Goal: Task Accomplishment & Management: Manage account settings

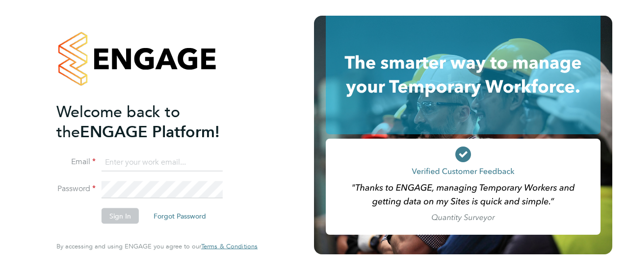
type input "monique.maussant@uk.g4s.com"
click at [113, 217] on button "Sign In" at bounding box center [120, 217] width 37 height 16
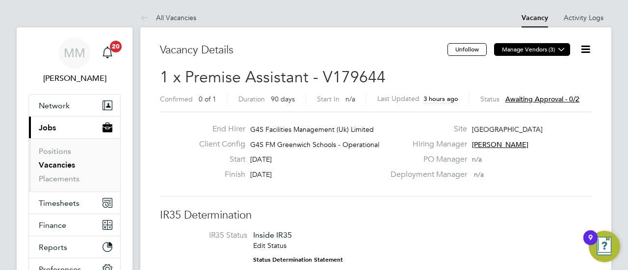
click at [512, 48] on button "Manage Vendors (3)" at bounding box center [532, 49] width 76 height 13
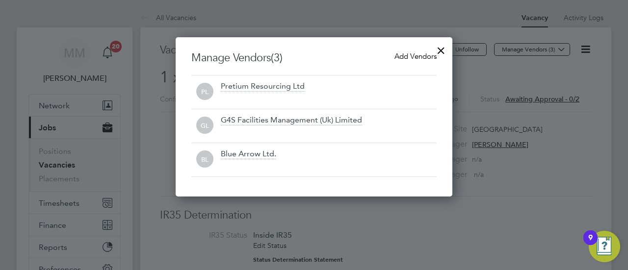
click at [442, 51] on div at bounding box center [441, 48] width 18 height 18
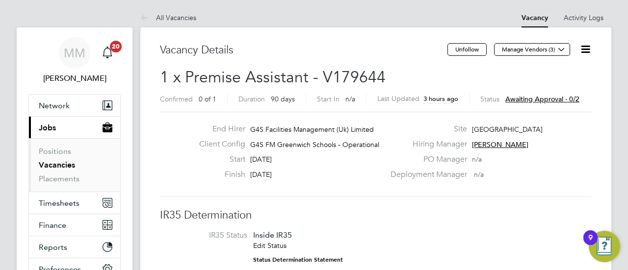
click at [544, 74] on h2 "1 x Premise Assistant - V179644 Confirmed 0 of 1 Duration 90 days Start In n/a …" at bounding box center [376, 87] width 432 height 41
click at [150, 12] on icon at bounding box center [146, 18] width 12 height 12
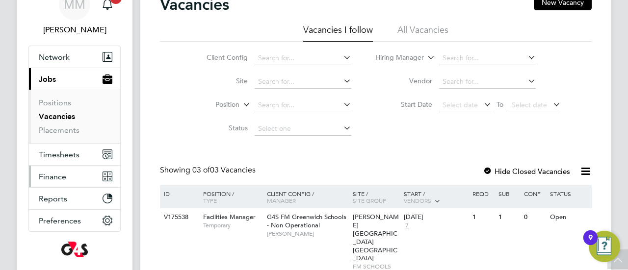
scroll to position [54, 0]
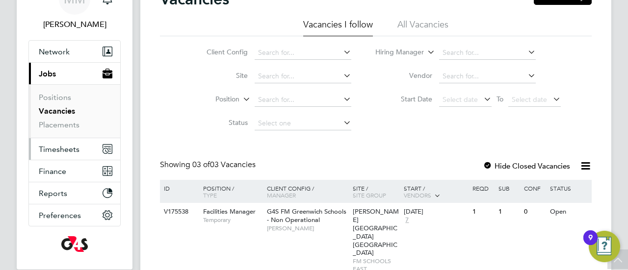
click at [51, 150] on span "Timesheets" at bounding box center [59, 149] width 41 height 9
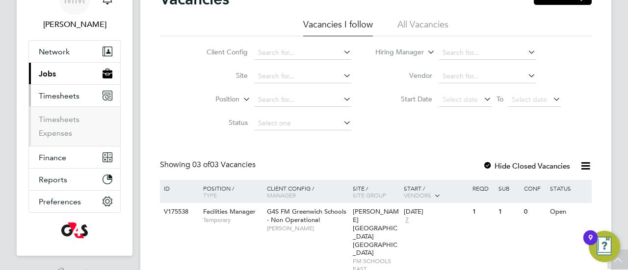
click at [47, 97] on span "Timesheets" at bounding box center [59, 95] width 41 height 9
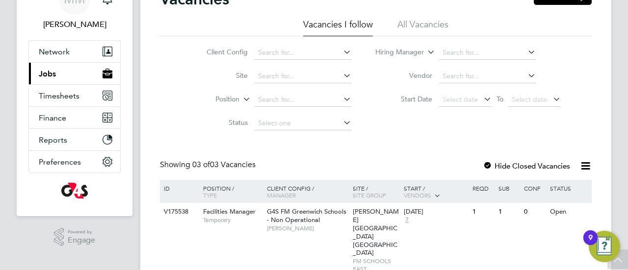
click at [43, 76] on span "Jobs" at bounding box center [47, 73] width 17 height 9
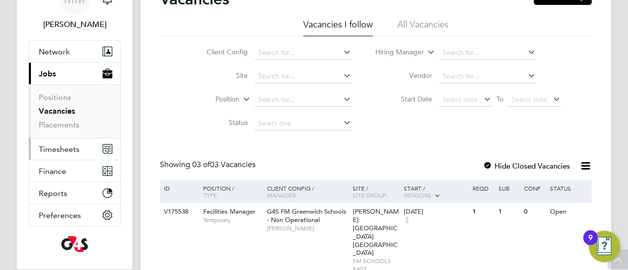
click at [60, 145] on span "Timesheets" at bounding box center [59, 149] width 41 height 9
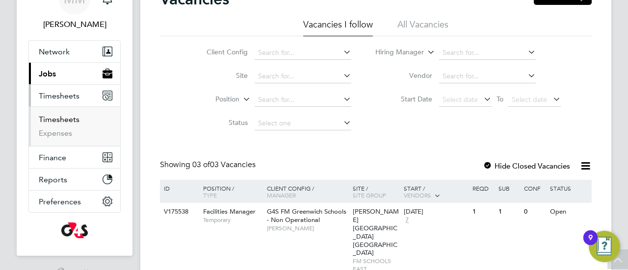
click at [67, 122] on link "Timesheets" at bounding box center [59, 119] width 41 height 9
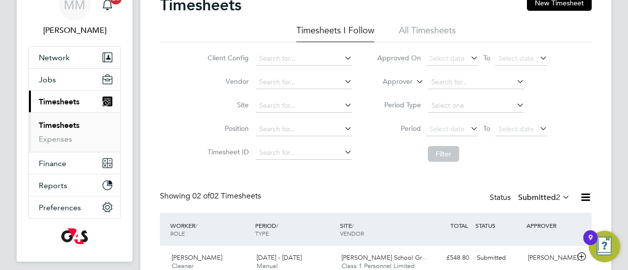
scroll to position [124, 0]
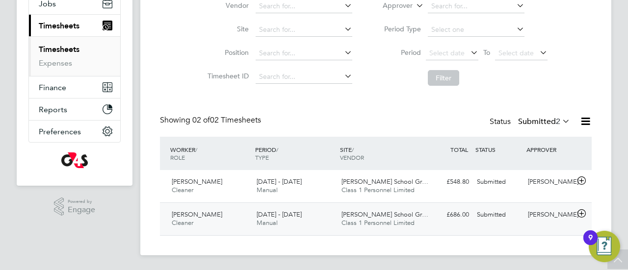
click at [267, 216] on span "[DATE] - [DATE]" at bounding box center [279, 215] width 45 height 8
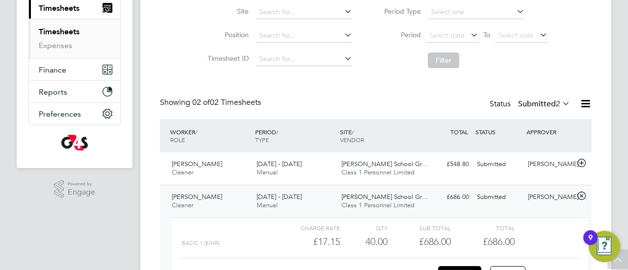
scroll to position [215, 0]
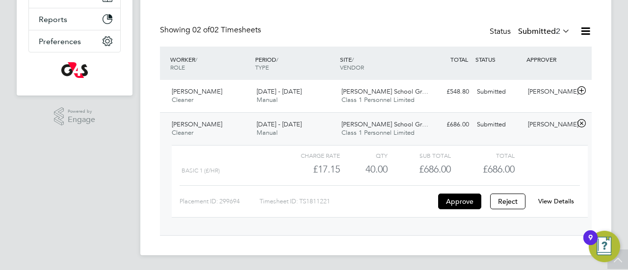
click at [541, 201] on link "View Details" at bounding box center [557, 201] width 36 height 8
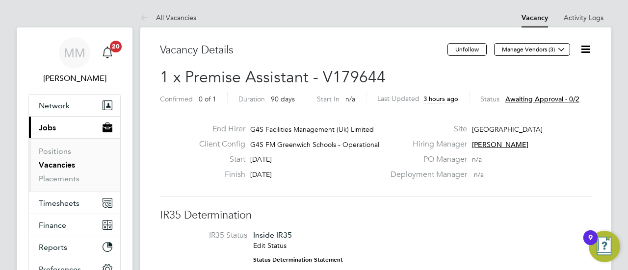
click at [540, 95] on span "Awaiting approval - 0/2" at bounding box center [543, 99] width 74 height 9
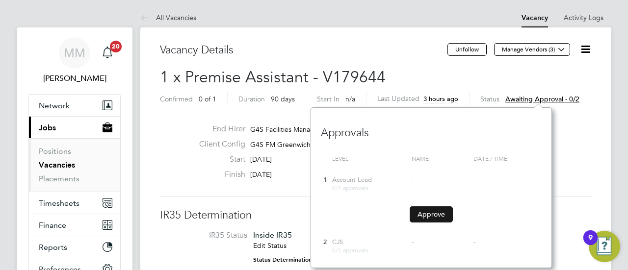
click at [430, 213] on button "Approve" at bounding box center [431, 215] width 43 height 16
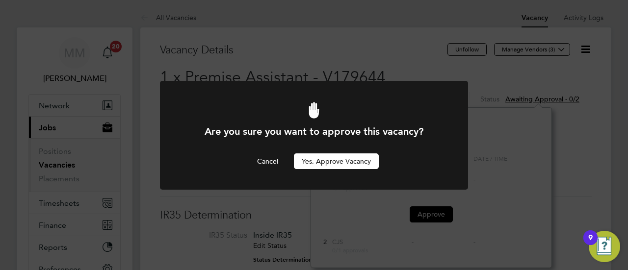
click at [319, 163] on button "Yes, Approve Vacancy" at bounding box center [336, 162] width 85 height 16
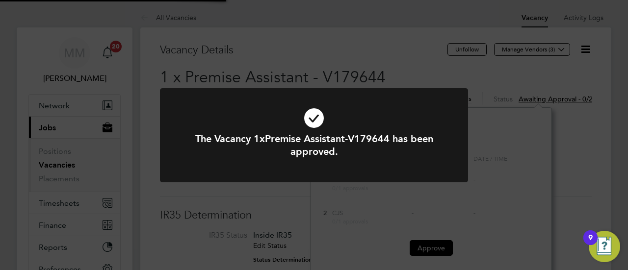
scroll to position [132, 241]
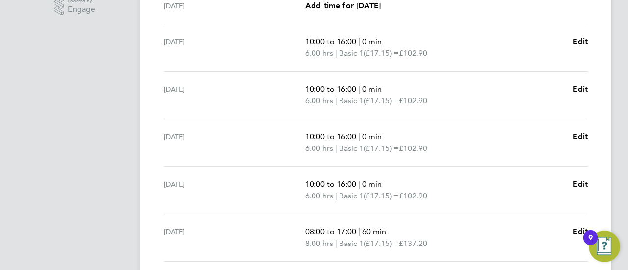
scroll to position [322, 0]
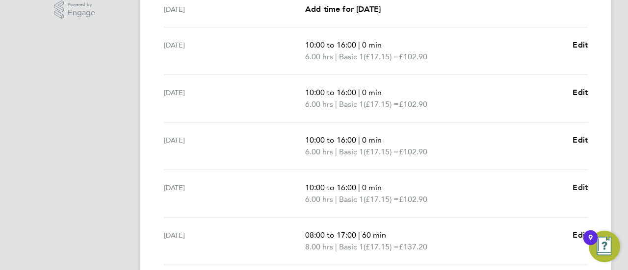
click at [576, 187] on span "Edit" at bounding box center [580, 187] width 15 height 9
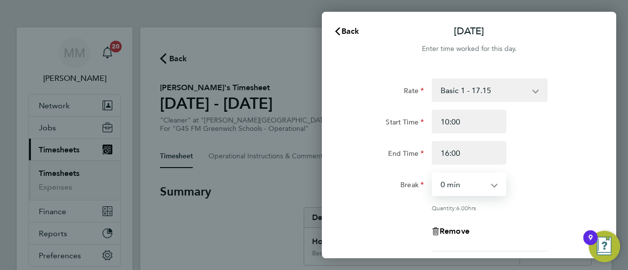
click at [491, 194] on select "0 min 15 min 30 min 45 min 60 min 75 min 90 min" at bounding box center [463, 185] width 61 height 22
select select "60"
click at [433, 174] on select "0 min 15 min 30 min 45 min 60 min 75 min 90 min" at bounding box center [463, 185] width 61 height 22
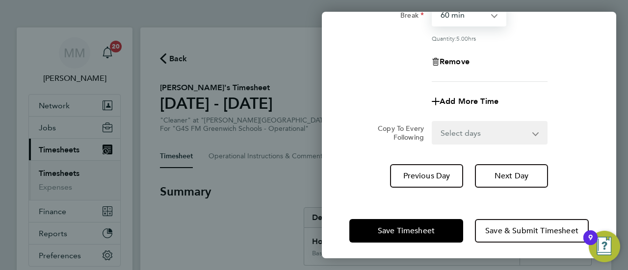
scroll to position [173, 0]
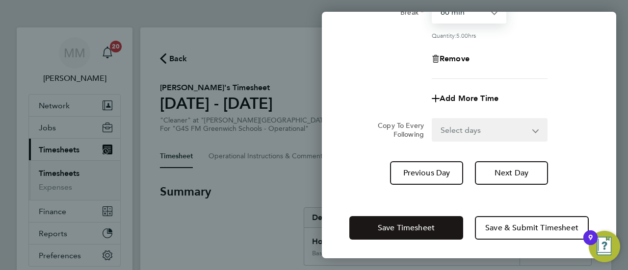
click at [426, 232] on button "Save Timesheet" at bounding box center [407, 228] width 114 height 24
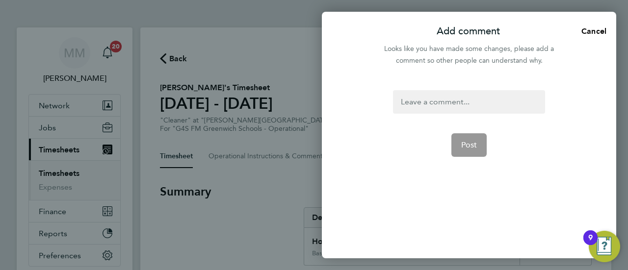
click at [438, 100] on div at bounding box center [469, 102] width 152 height 24
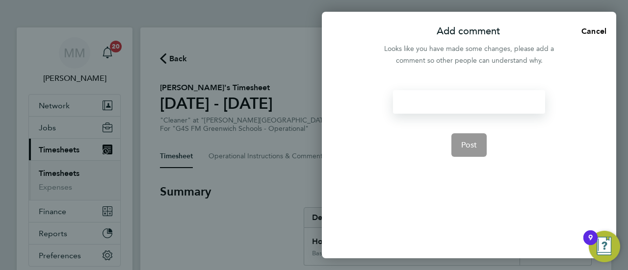
click at [432, 105] on div at bounding box center [469, 102] width 152 height 24
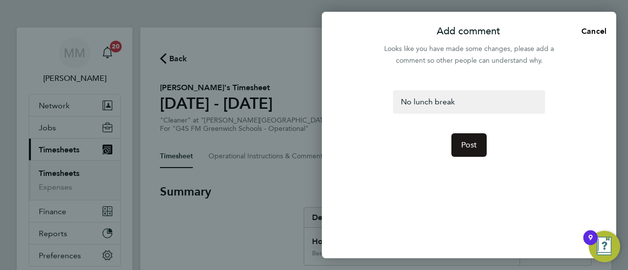
click at [457, 143] on button "Post" at bounding box center [470, 146] width 36 height 24
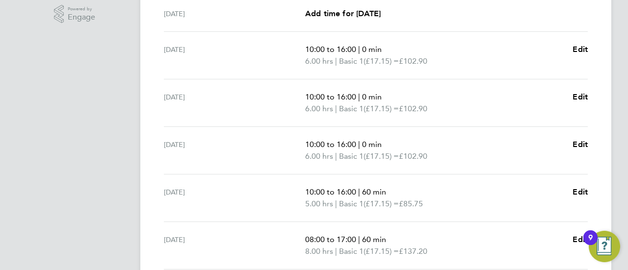
scroll to position [313, 0]
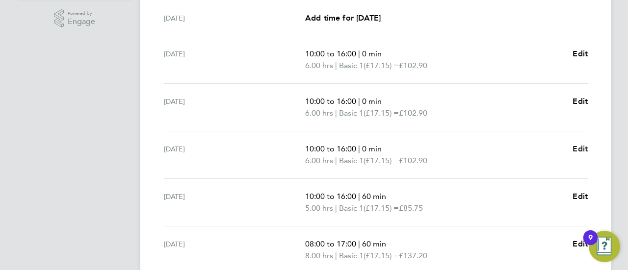
click at [582, 146] on span "Edit" at bounding box center [580, 148] width 15 height 9
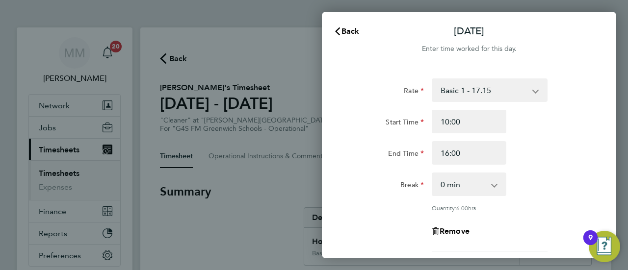
click at [448, 186] on select "0 min 15 min 30 min 45 min 60 min 75 min 90 min" at bounding box center [463, 185] width 61 height 22
select select "60"
click at [433, 174] on select "0 min 15 min 30 min 45 min 60 min 75 min 90 min" at bounding box center [463, 185] width 61 height 22
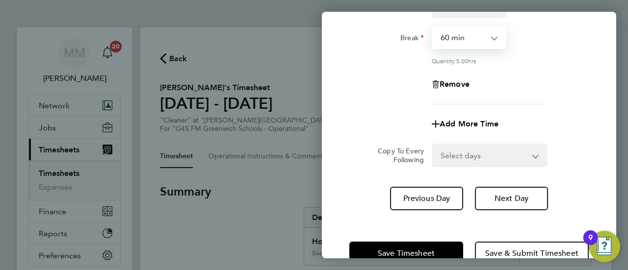
scroll to position [158, 0]
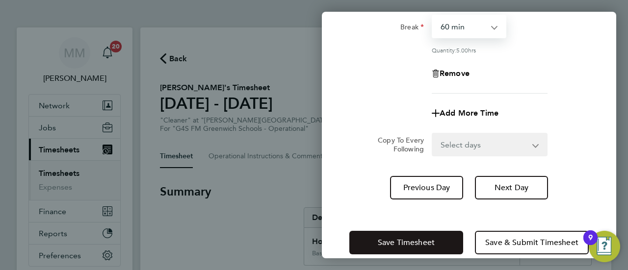
click at [405, 242] on span "Save Timesheet" at bounding box center [406, 243] width 57 height 10
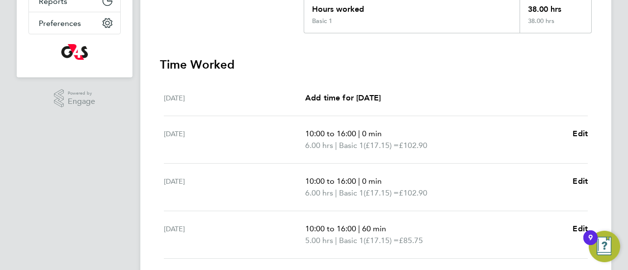
scroll to position [255, 0]
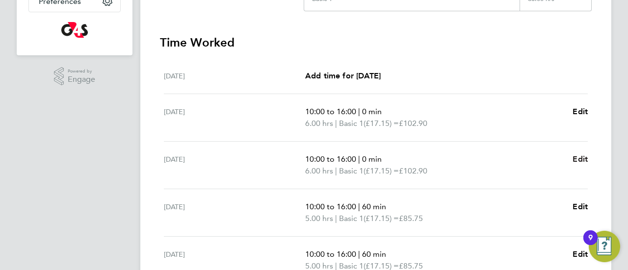
click at [576, 156] on span "Edit" at bounding box center [580, 159] width 15 height 9
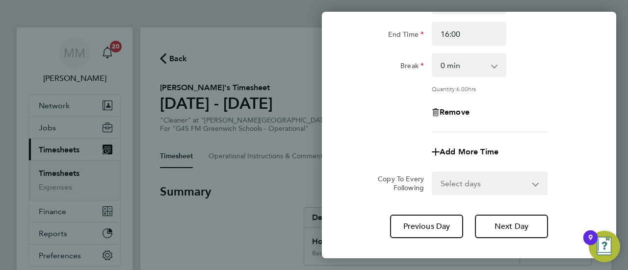
scroll to position [118, 0]
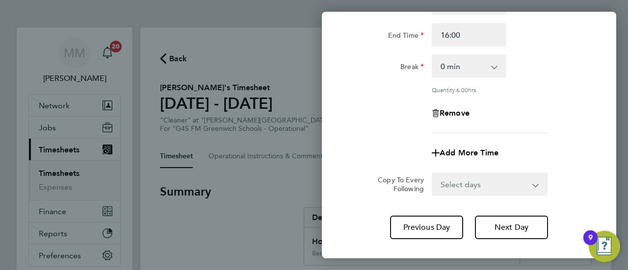
click at [461, 70] on select "0 min 15 min 30 min 45 min 60 min 75 min 90 min" at bounding box center [463, 66] width 61 height 22
select select "60"
click at [433, 55] on select "0 min 15 min 30 min 45 min 60 min 75 min 90 min" at bounding box center [463, 66] width 61 height 22
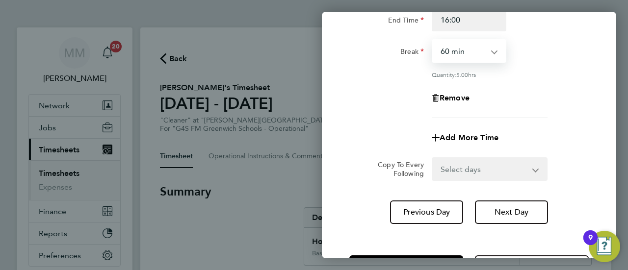
scroll to position [173, 0]
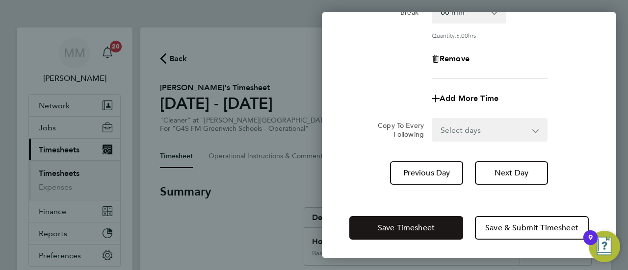
click at [389, 233] on button "Save Timesheet" at bounding box center [407, 228] width 114 height 24
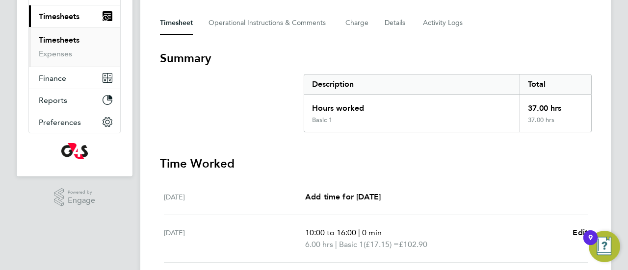
scroll to position [228, 0]
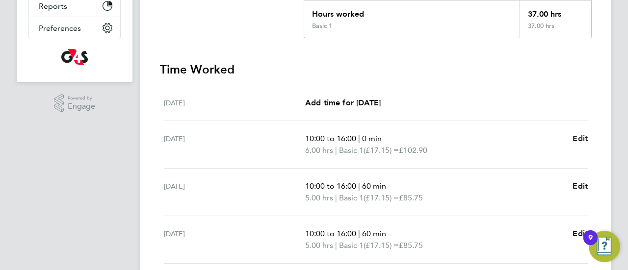
click at [578, 141] on span "Edit" at bounding box center [580, 138] width 15 height 9
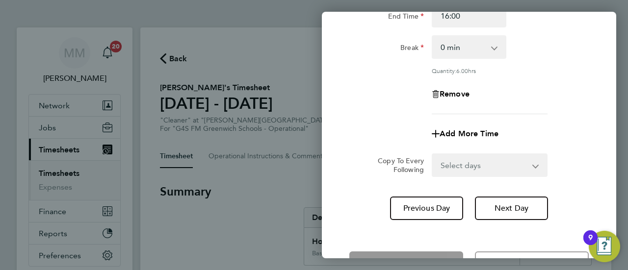
scroll to position [125, 0]
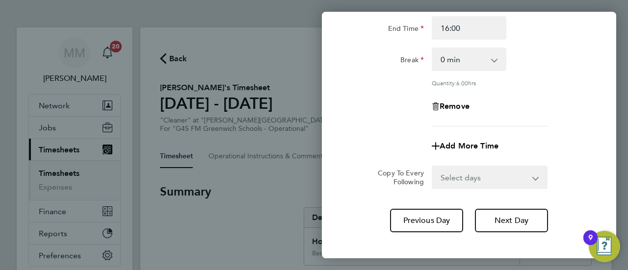
click at [452, 54] on select "0 min 15 min 30 min 45 min 60 min 75 min 90 min" at bounding box center [463, 60] width 61 height 22
select select "60"
click at [433, 49] on select "0 min 15 min 30 min 45 min 60 min 75 min 90 min" at bounding box center [463, 60] width 61 height 22
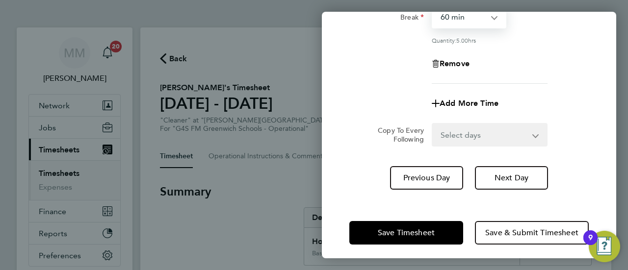
scroll to position [173, 0]
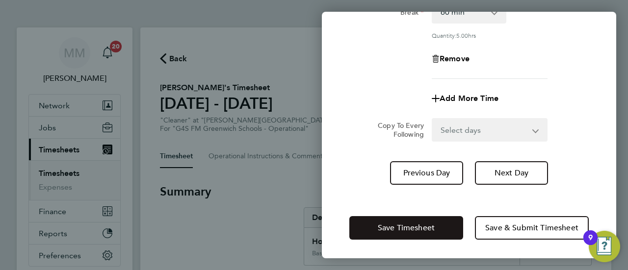
click at [381, 230] on span "Save Timesheet" at bounding box center [406, 228] width 57 height 10
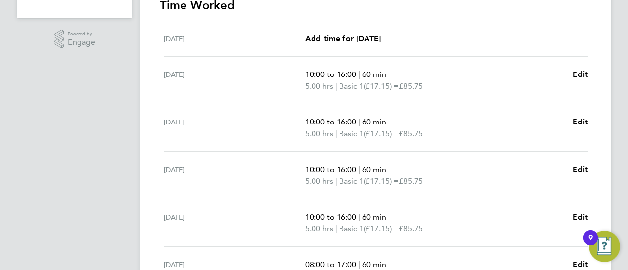
scroll to position [448, 0]
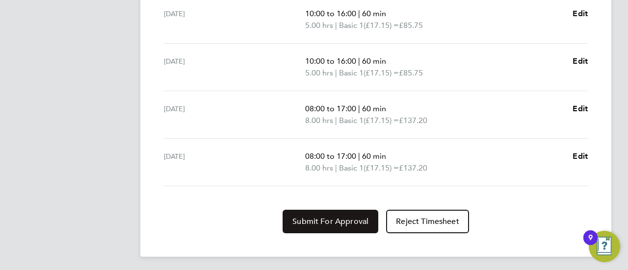
click at [321, 222] on span "Submit For Approval" at bounding box center [331, 222] width 76 height 10
click at [317, 219] on span "Approve Timesheet" at bounding box center [331, 222] width 72 height 10
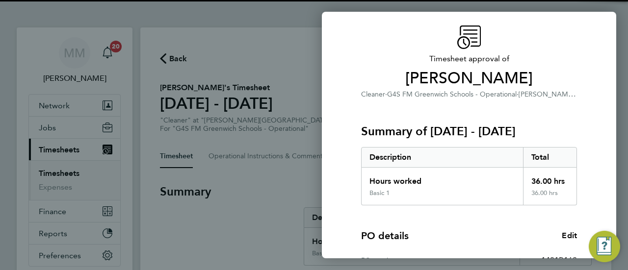
scroll to position [171, 0]
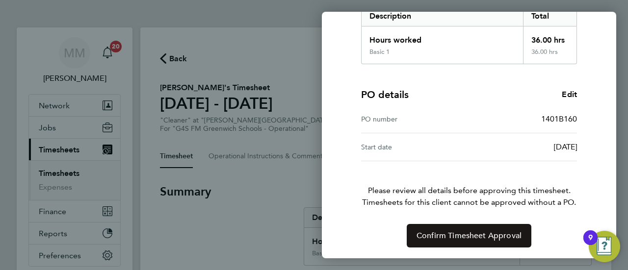
click at [484, 241] on button "Confirm Timesheet Approval" at bounding box center [469, 236] width 125 height 24
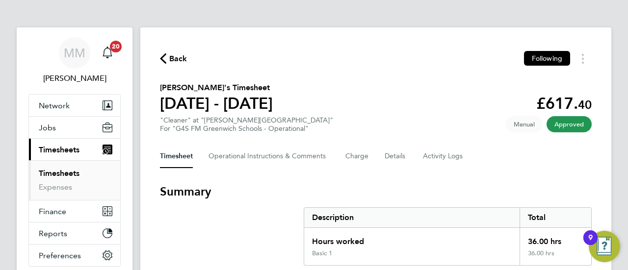
click at [169, 58] on span "Back" at bounding box center [173, 58] width 27 height 9
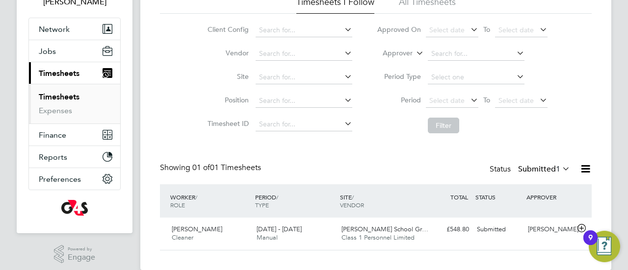
scroll to position [91, 0]
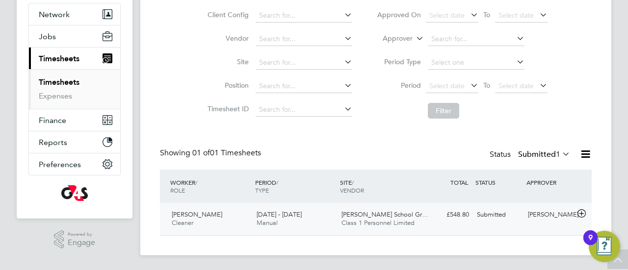
click at [261, 216] on span "[DATE] - [DATE]" at bounding box center [279, 215] width 45 height 8
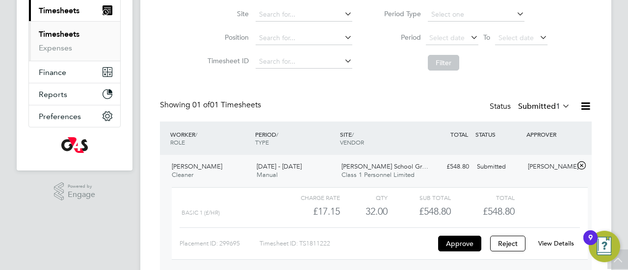
scroll to position [159, 0]
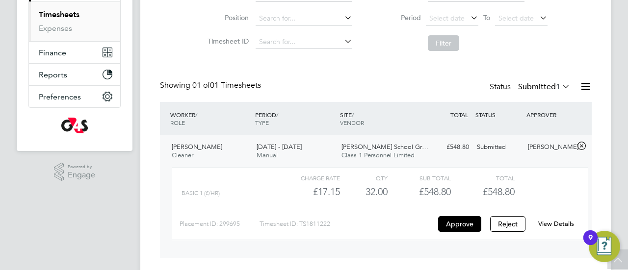
click at [542, 224] on link "View Details" at bounding box center [557, 224] width 36 height 8
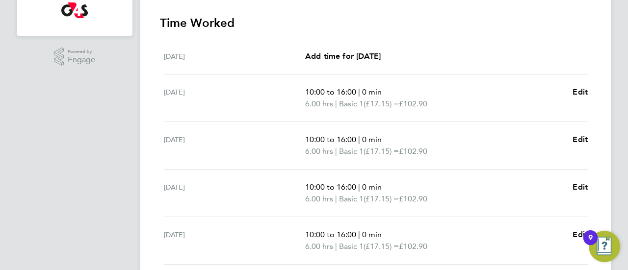
scroll to position [268, 0]
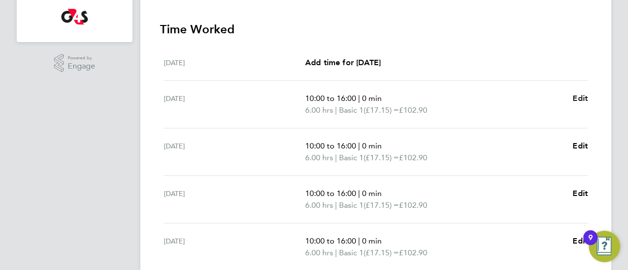
click at [586, 96] on span "Edit" at bounding box center [580, 98] width 15 height 9
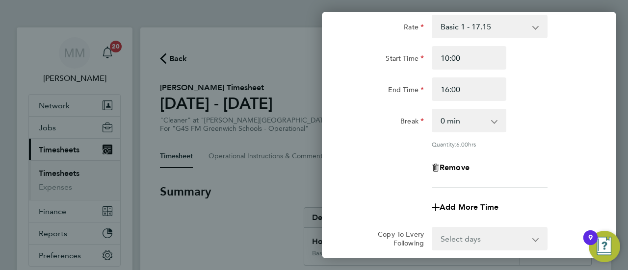
scroll to position [107, 0]
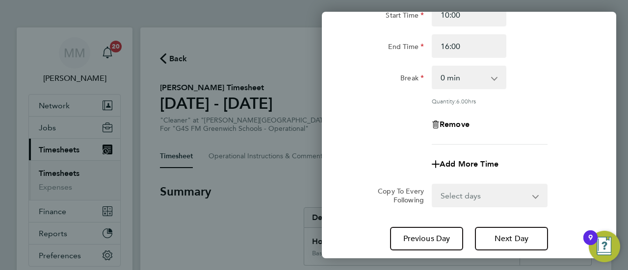
click at [454, 81] on select "0 min 15 min 30 min 45 min 60 min 75 min 90 min" at bounding box center [463, 78] width 61 height 22
click at [433, 67] on select "0 min 15 min 30 min 45 min 60 min 75 min 90 min" at bounding box center [463, 78] width 61 height 22
click at [454, 78] on select "0 min 15 min 30 min 45 min 60 min 75 min 90 min" at bounding box center [463, 78] width 61 height 22
select select "60"
click at [433, 67] on select "0 min 15 min 30 min 45 min 60 min 75 min 90 min" at bounding box center [463, 78] width 61 height 22
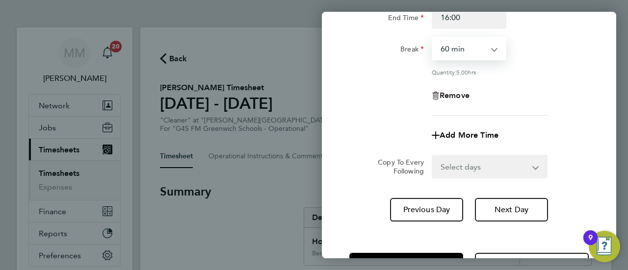
scroll to position [173, 0]
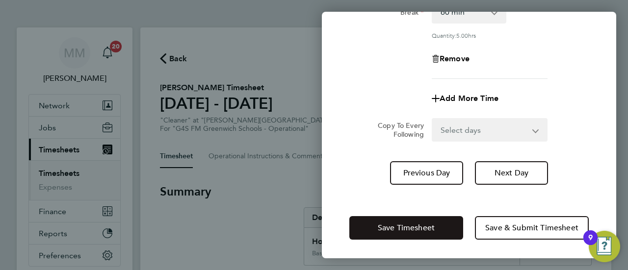
click at [397, 234] on button "Save Timesheet" at bounding box center [407, 228] width 114 height 24
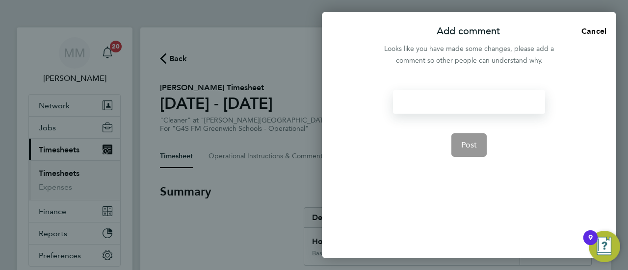
click at [426, 103] on div at bounding box center [469, 102] width 152 height 24
click at [442, 105] on div at bounding box center [469, 102] width 152 height 24
click at [477, 146] on button "Post" at bounding box center [470, 146] width 36 height 24
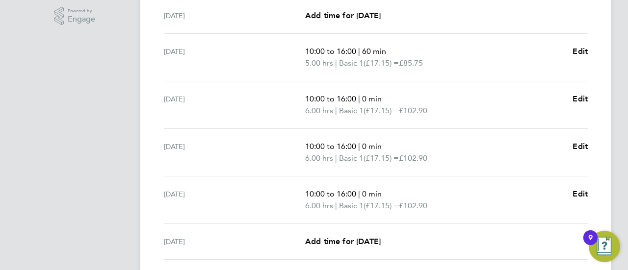
scroll to position [310, 0]
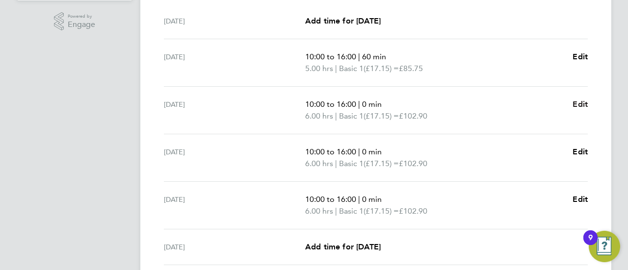
click at [578, 102] on span "Edit" at bounding box center [580, 104] width 15 height 9
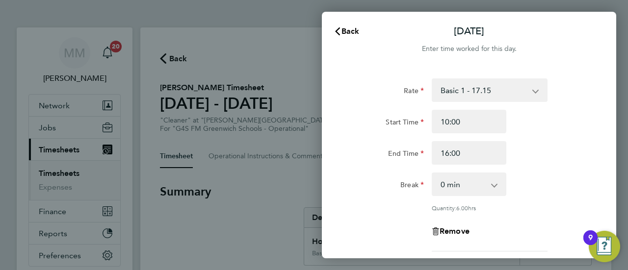
click at [468, 189] on select "0 min 15 min 30 min 45 min 60 min 75 min 90 min" at bounding box center [463, 185] width 61 height 22
select select "60"
click at [433, 174] on select "0 min 15 min 30 min 45 min 60 min 75 min 90 min" at bounding box center [463, 185] width 61 height 22
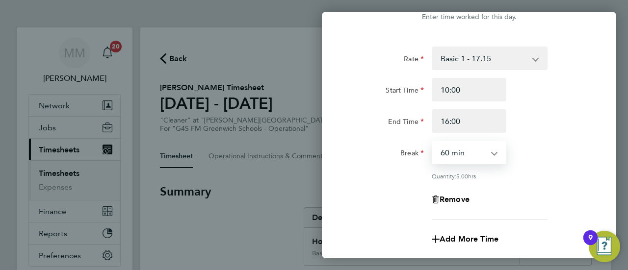
scroll to position [173, 0]
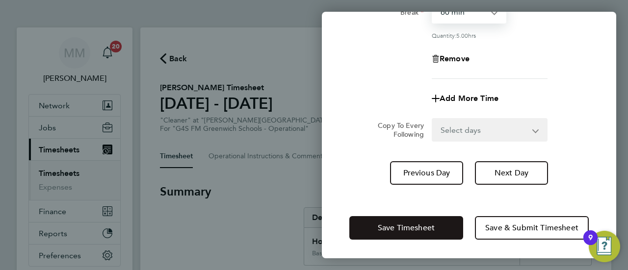
click at [422, 220] on button "Save Timesheet" at bounding box center [407, 228] width 114 height 24
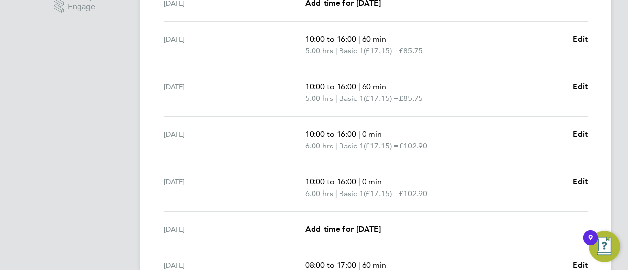
scroll to position [332, 0]
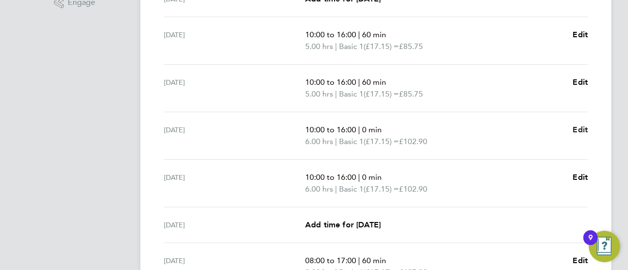
click at [579, 128] on span "Edit" at bounding box center [580, 129] width 15 height 9
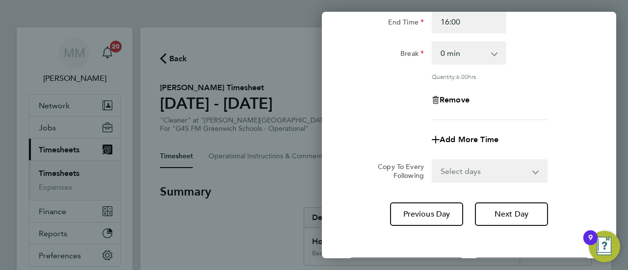
scroll to position [143, 0]
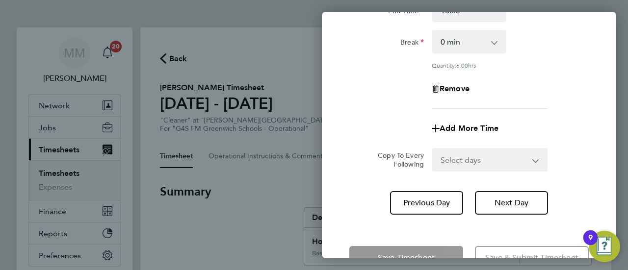
drag, startPoint x: 461, startPoint y: 46, endPoint x: 458, endPoint y: 51, distance: 6.0
click at [460, 46] on select "0 min 15 min 30 min 45 min 60 min 75 min 90 min" at bounding box center [463, 42] width 61 height 22
select select "60"
click at [433, 31] on select "0 min 15 min 30 min 45 min 60 min 75 min 90 min" at bounding box center [463, 42] width 61 height 22
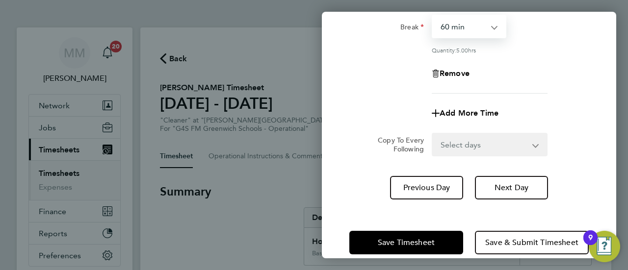
scroll to position [159, 0]
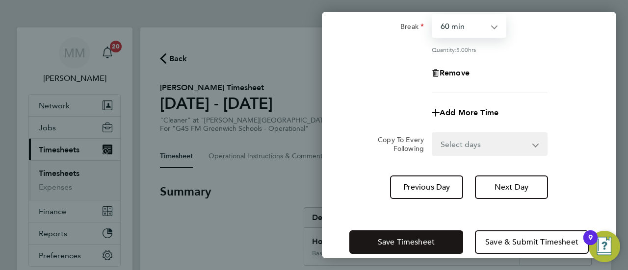
click at [385, 238] on span "Save Timesheet" at bounding box center [406, 243] width 57 height 10
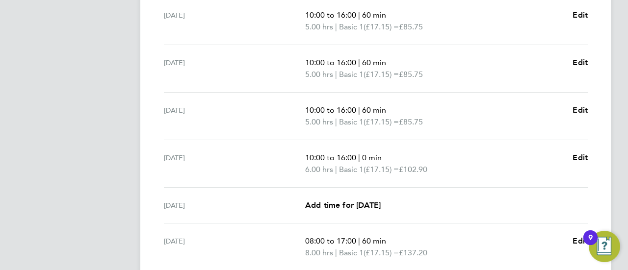
scroll to position [357, 0]
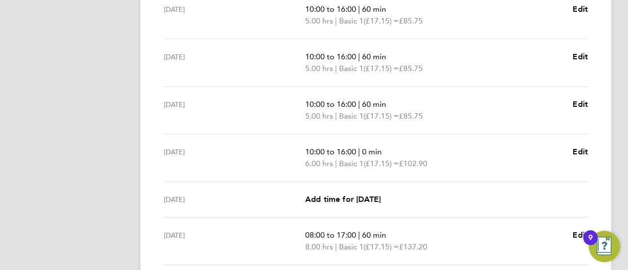
click at [571, 152] on div "10:00 to 16:00 | 0 min 6.00 hrs | Basic 1 (£17.15) = £102.90 Edit" at bounding box center [446, 158] width 283 height 24
click at [582, 149] on span "Edit" at bounding box center [580, 151] width 15 height 9
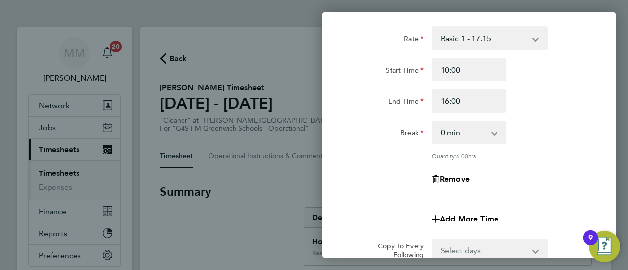
scroll to position [60, 0]
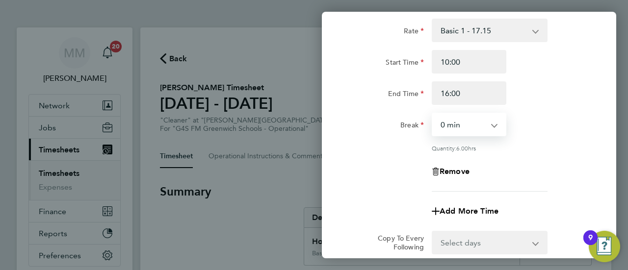
click at [450, 125] on select "0 min 15 min 30 min 45 min 60 min 75 min 90 min" at bounding box center [463, 125] width 61 height 22
select select "60"
click at [433, 114] on select "0 min 15 min 30 min 45 min 60 min 75 min 90 min" at bounding box center [463, 125] width 61 height 22
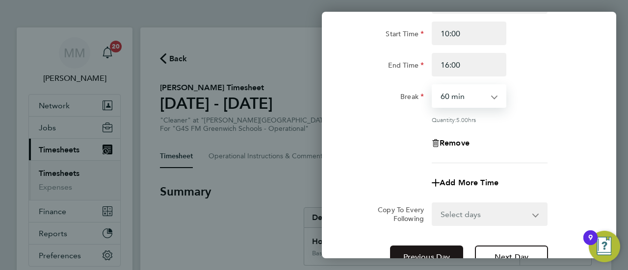
scroll to position [173, 0]
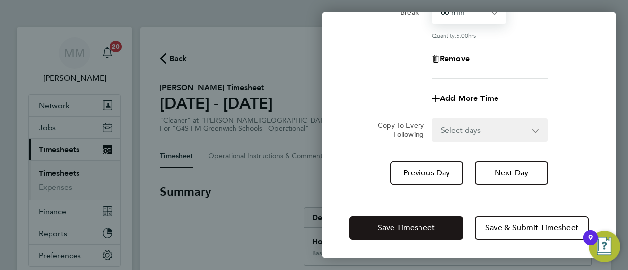
click at [404, 230] on span "Save Timesheet" at bounding box center [406, 228] width 57 height 10
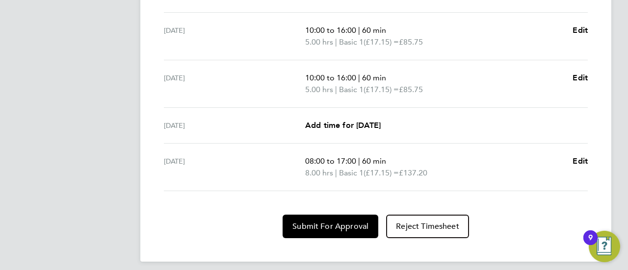
scroll to position [436, 0]
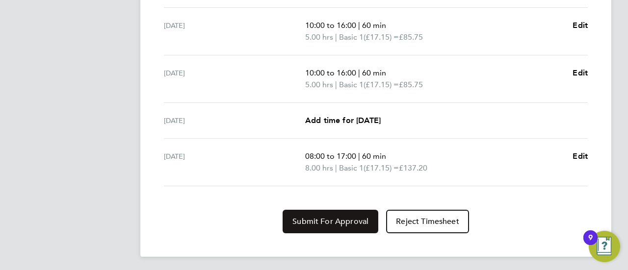
click at [331, 217] on span "Submit For Approval" at bounding box center [331, 222] width 76 height 10
click at [321, 221] on span "Approve Timesheet" at bounding box center [331, 222] width 72 height 10
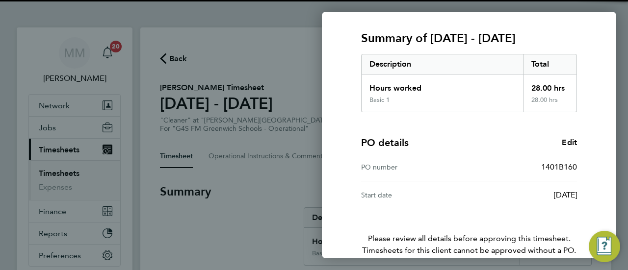
scroll to position [171, 0]
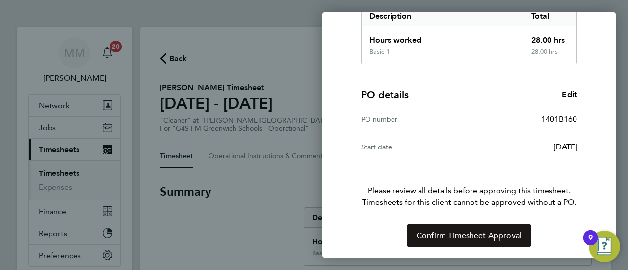
click at [453, 232] on span "Confirm Timesheet Approval" at bounding box center [469, 236] width 105 height 10
